Goal: Navigation & Orientation: Find specific page/section

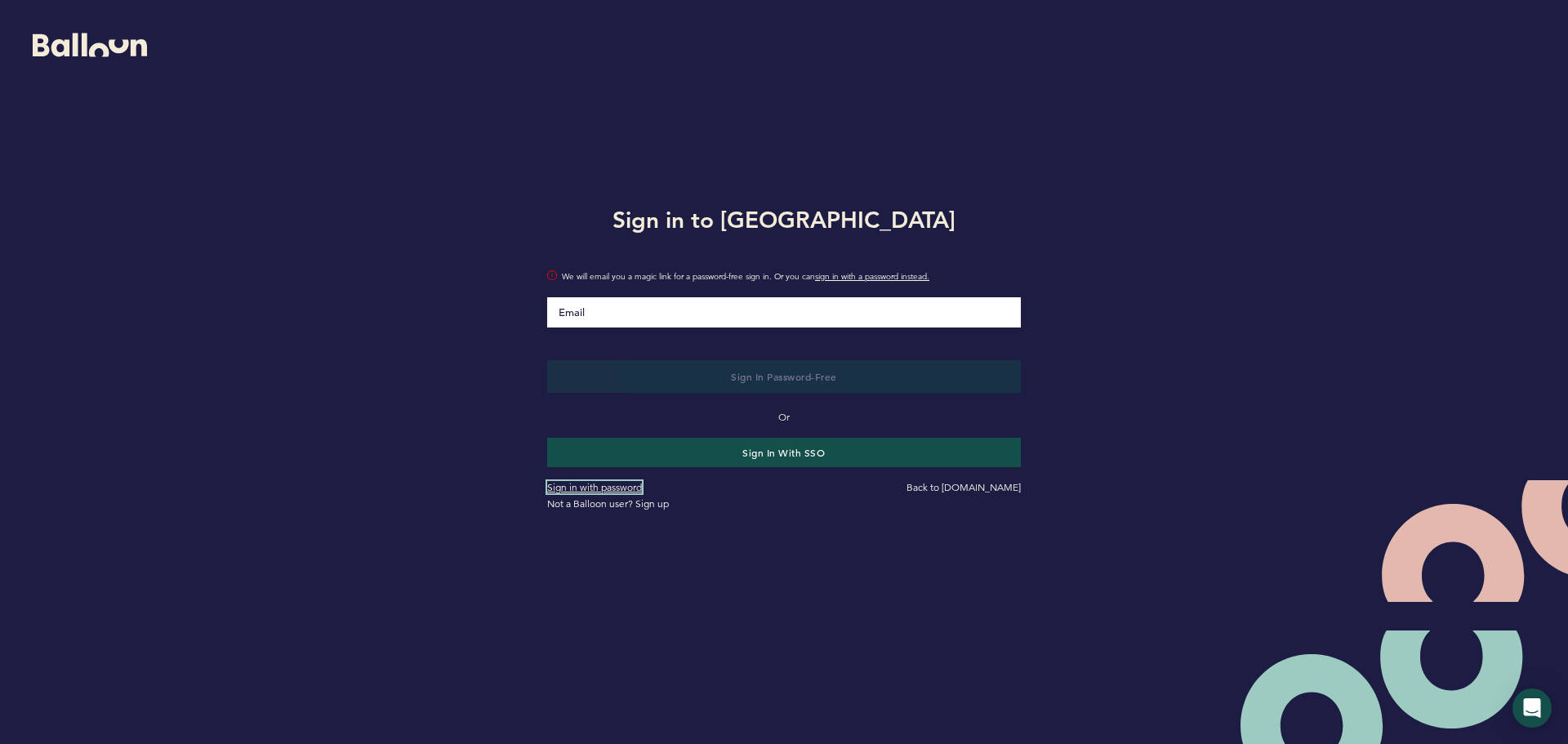
click at [621, 491] on link "Sign in with password" at bounding box center [594, 486] width 95 height 12
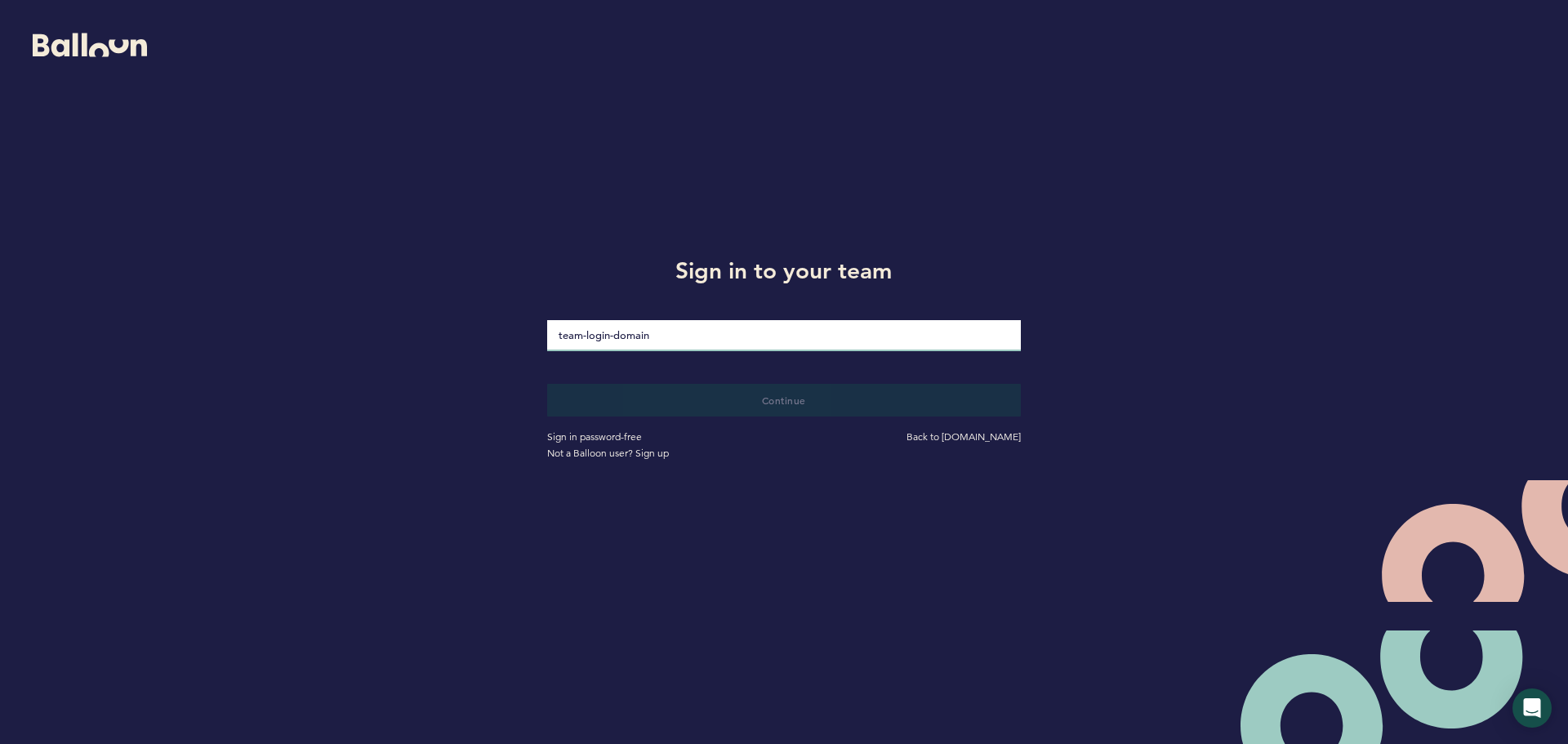
click at [670, 341] on input "loginDomain" at bounding box center [783, 335] width 473 height 31
type input "nsf-academy"
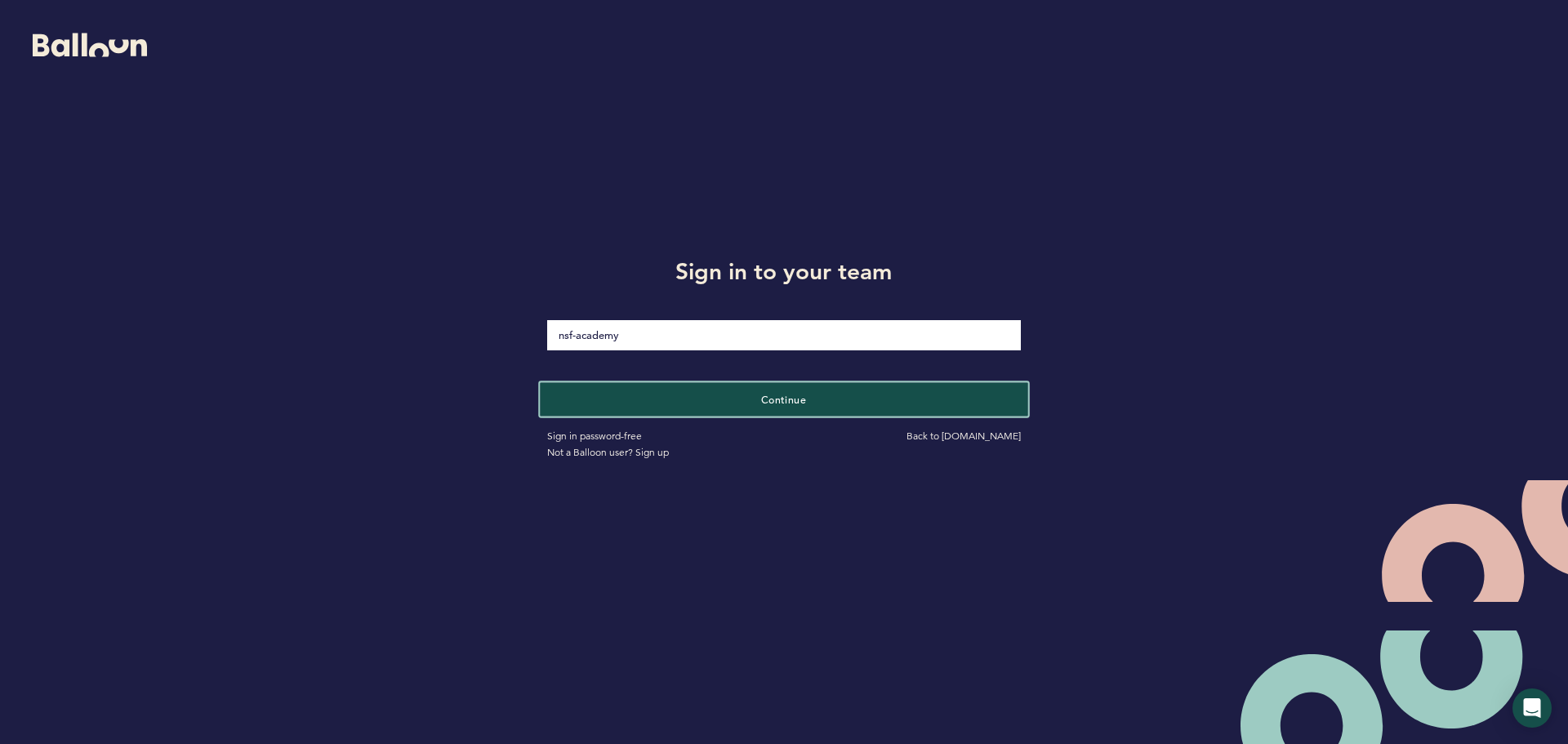
click at [684, 409] on button "Continue" at bounding box center [784, 399] width 488 height 34
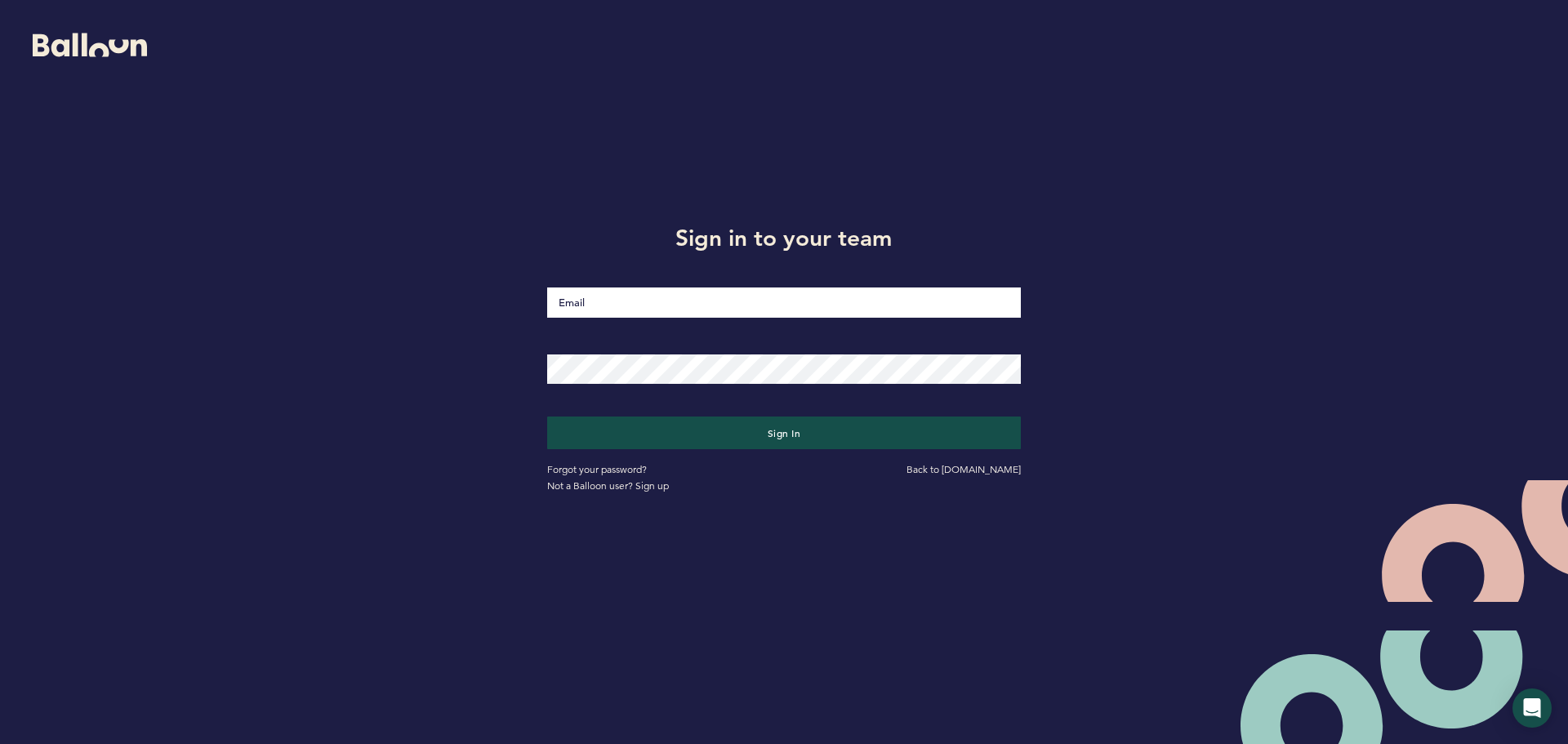
click at [706, 308] on input "Email" at bounding box center [783, 302] width 473 height 30
click at [594, 294] on input "Email" at bounding box center [783, 302] width 473 height 31
type input "[EMAIL_ADDRESS][DOMAIN_NAME]"
click at [547, 417] on button "Sign in" at bounding box center [783, 433] width 473 height 33
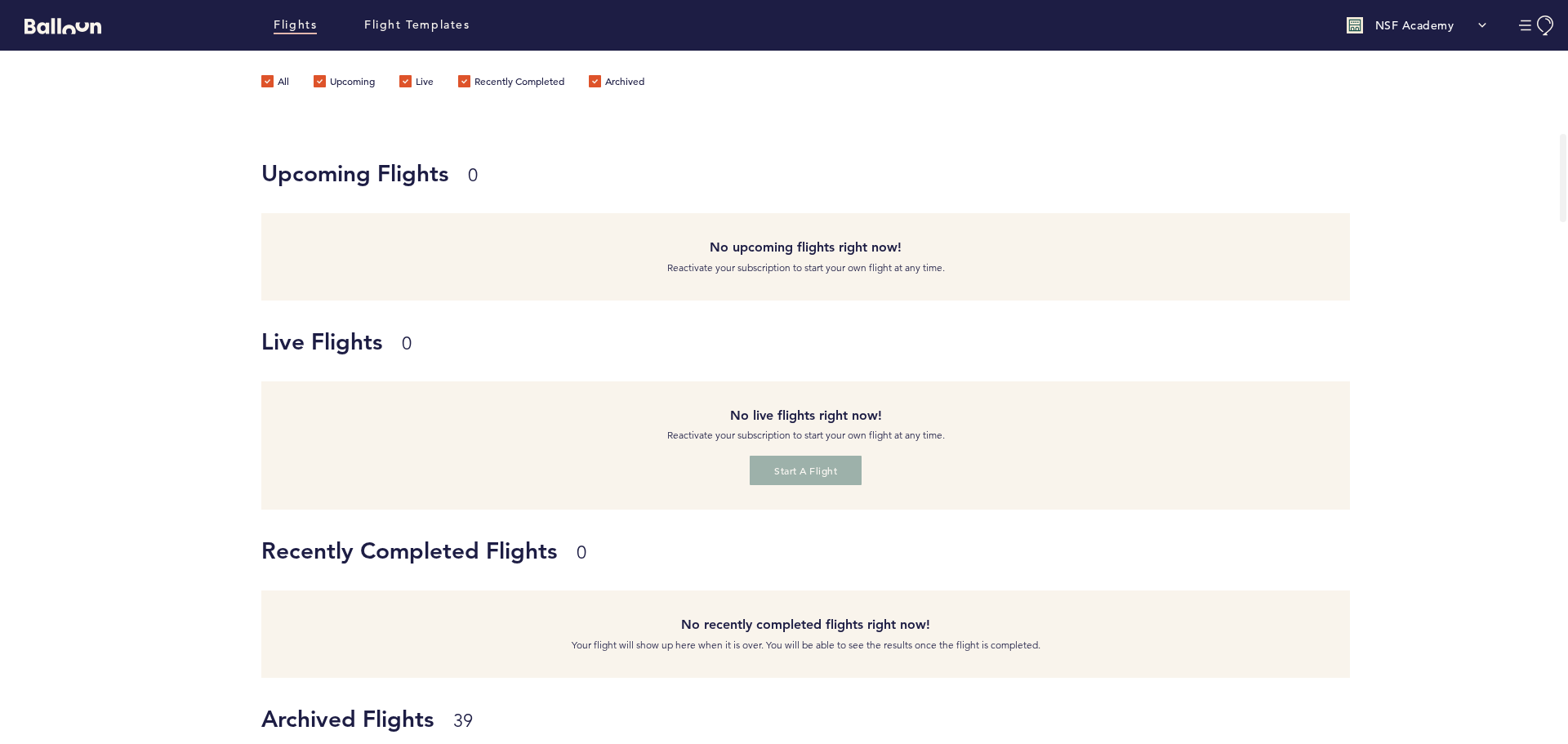
click at [1444, 26] on p "NSF Academy" at bounding box center [1415, 24] width 79 height 16
click at [1392, 97] on link "Team & Subscription" at bounding box center [1420, 91] width 99 height 33
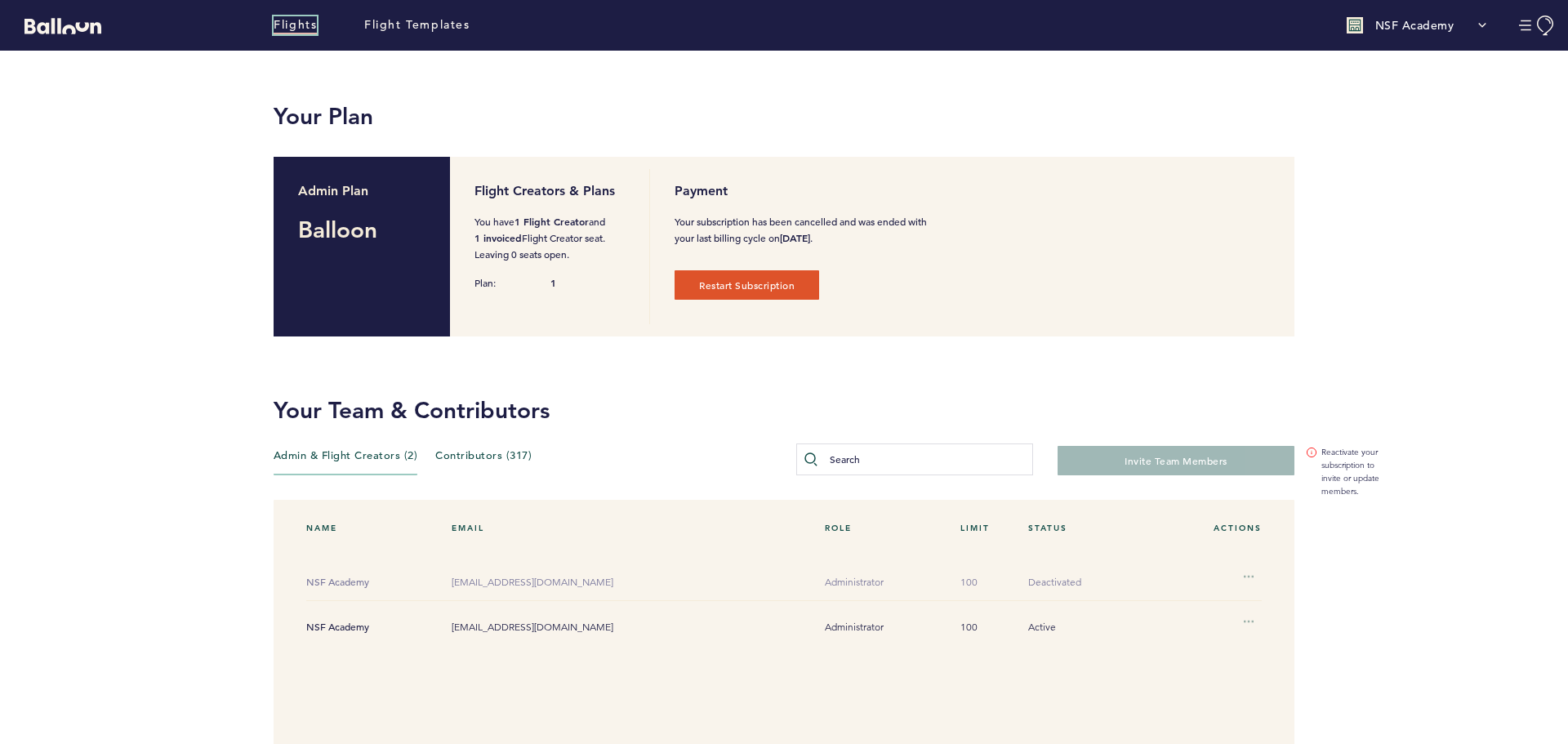
click at [310, 26] on link "Flights" at bounding box center [296, 24] width 43 height 18
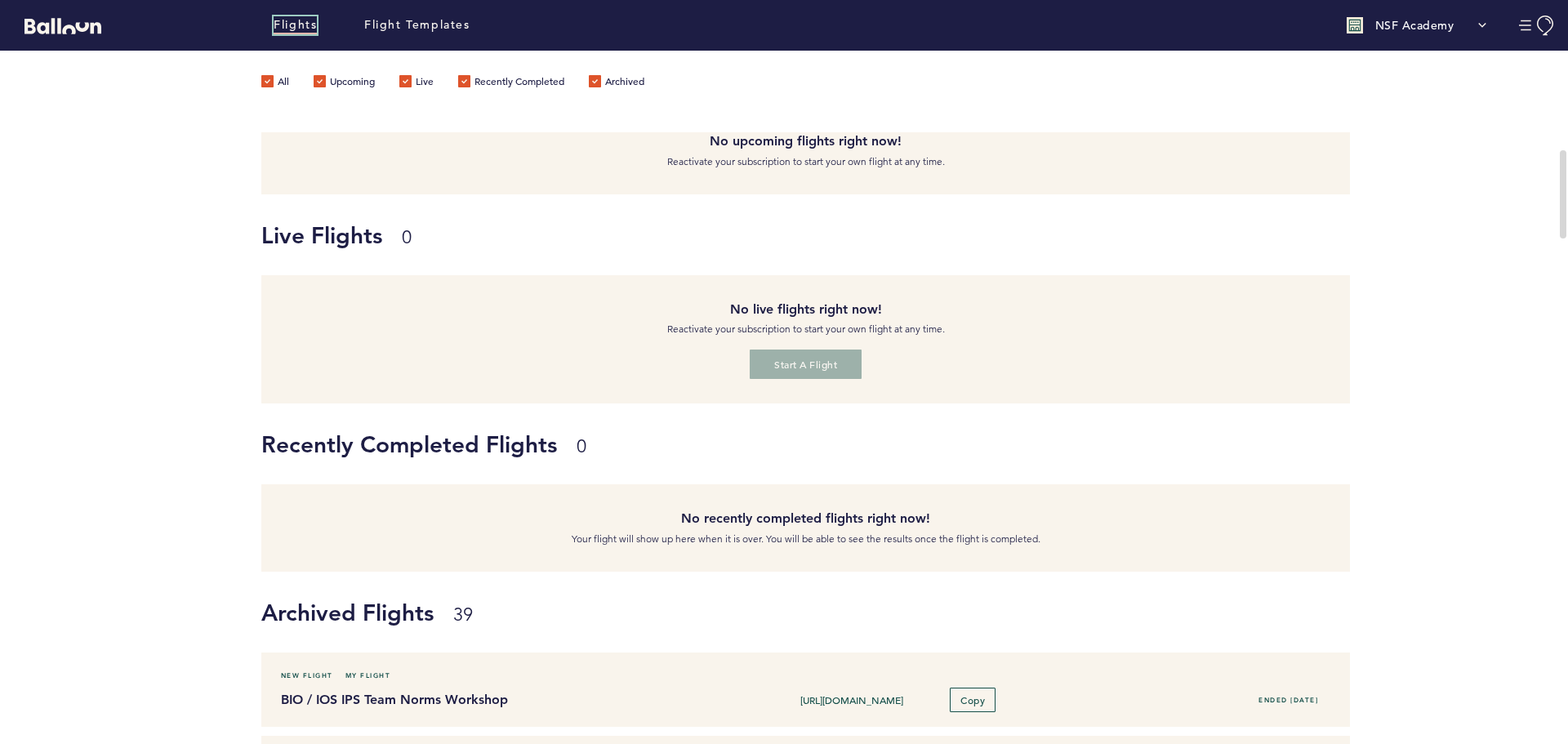
scroll to position [326, 0]
